Goal: Navigation & Orientation: Find specific page/section

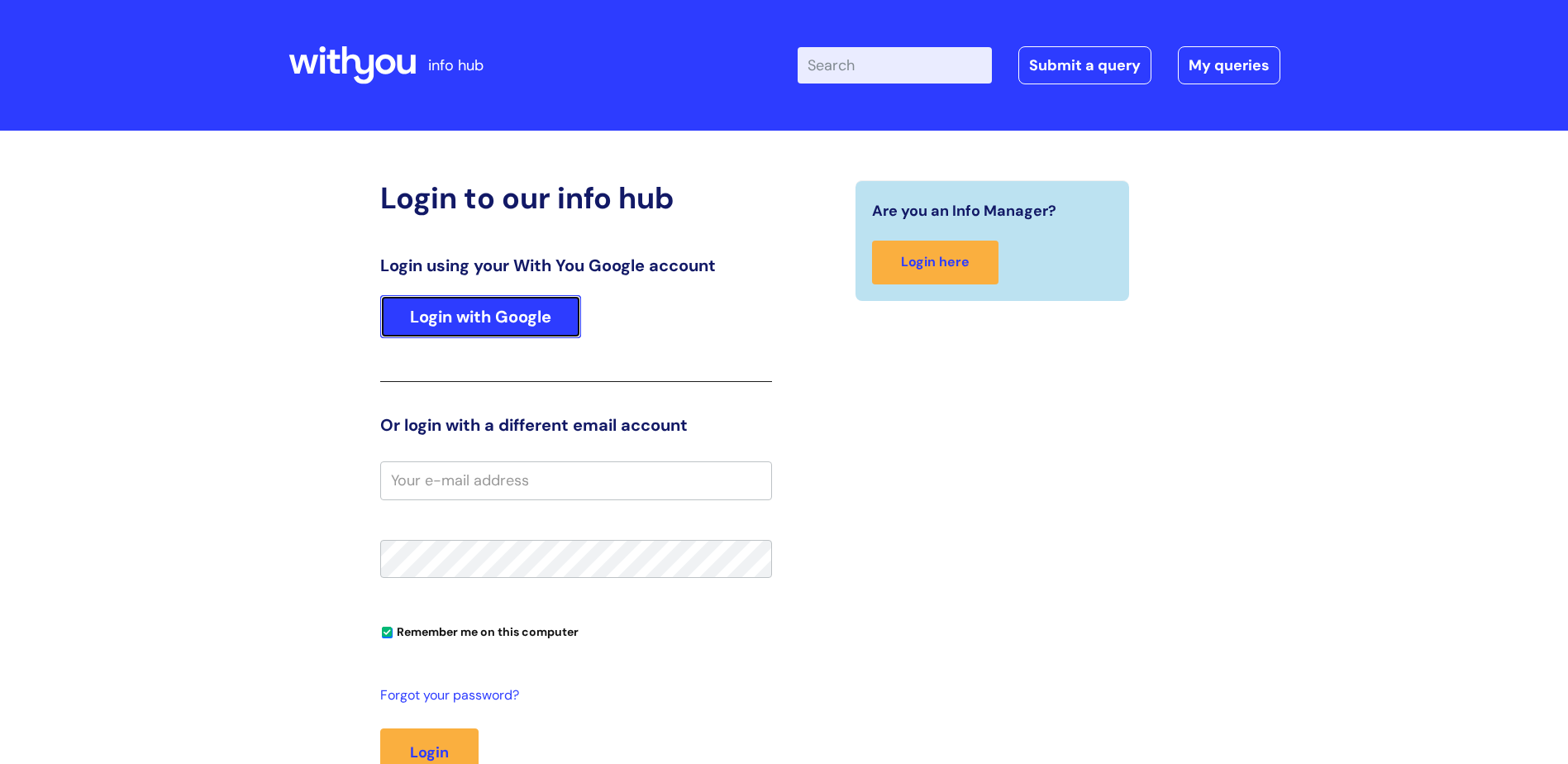
click at [455, 328] on link "Login with Google" at bounding box center [480, 317] width 201 height 43
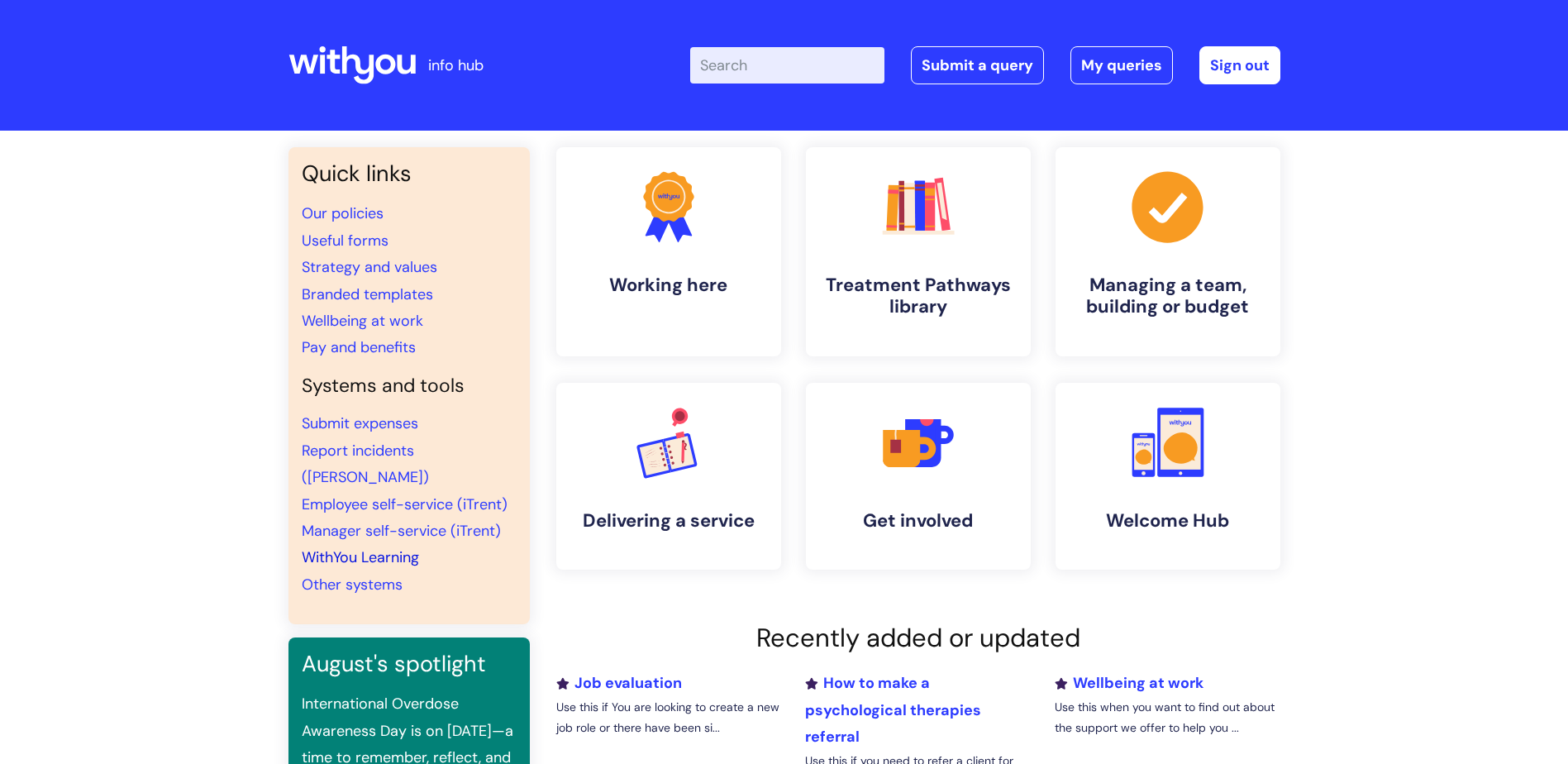
click at [363, 547] on link "WithYou Learning" at bounding box center [360, 557] width 118 height 20
click at [368, 547] on link "WithYou Learning" at bounding box center [360, 557] width 118 height 20
